Goal: Task Accomplishment & Management: Manage account settings

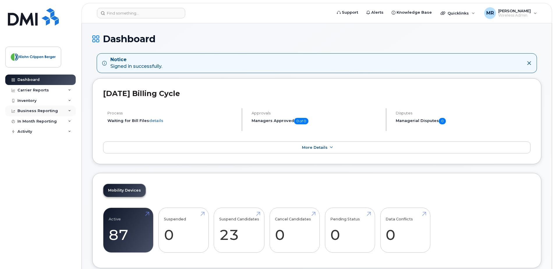
click at [40, 113] on div "Business Reporting" at bounding box center [37, 111] width 40 height 5
click at [41, 122] on div "In Month Reporting" at bounding box center [36, 121] width 39 height 5
click at [39, 131] on div "Data Usage" at bounding box center [31, 131] width 23 height 5
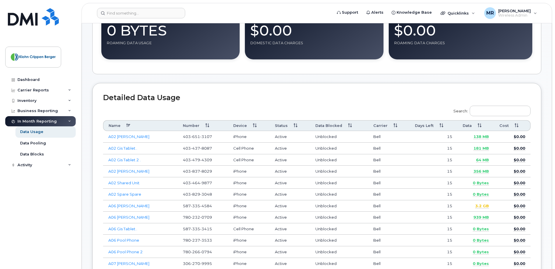
scroll to position [175, 0]
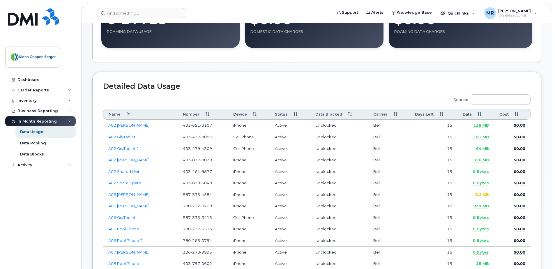
click at [479, 114] on th "Data" at bounding box center [475, 114] width 37 height 11
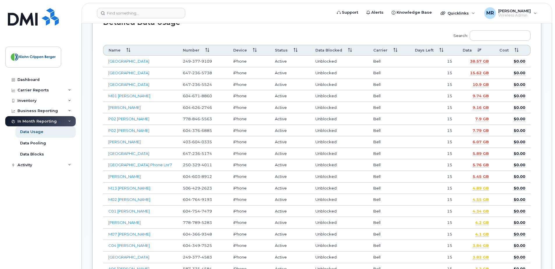
scroll to position [233, 0]
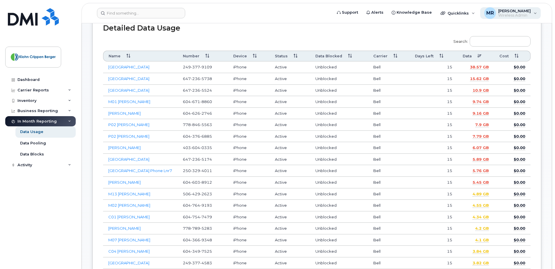
click at [532, 11] on div "[PERSON_NAME] Wireless Admin" at bounding box center [510, 13] width 61 height 12
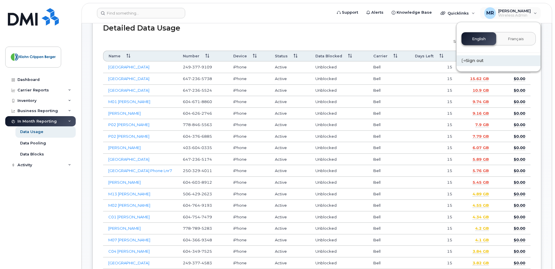
click at [468, 63] on div "Sign out" at bounding box center [498, 60] width 84 height 11
